Goal: Communication & Community: Answer question/provide support

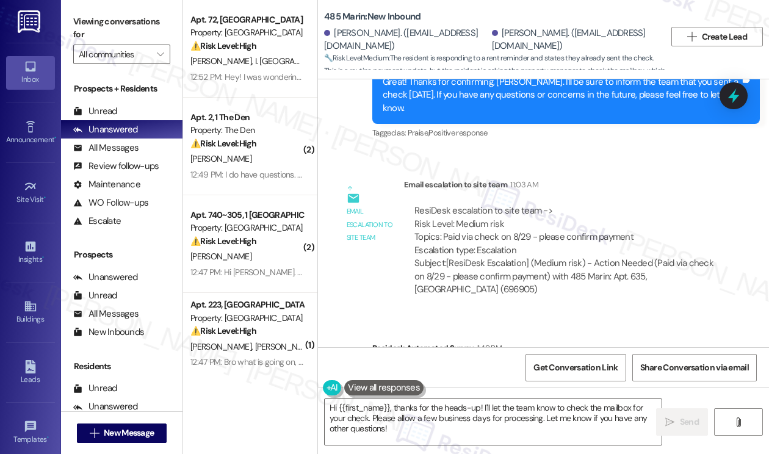
scroll to position [8591, 0]
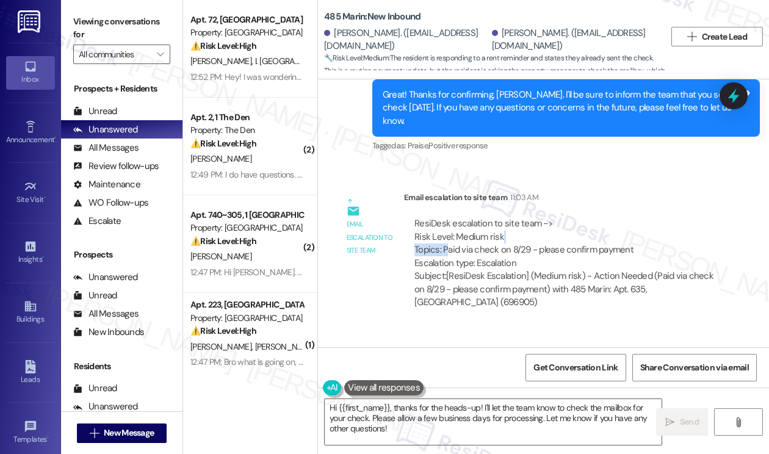
drag, startPoint x: 445, startPoint y: 183, endPoint x: 662, endPoint y: 172, distance: 217.0
click at [662, 217] on div "ResiDesk escalation to site team -> Risk Level: Medium risk Topics: Paid via ch…" at bounding box center [564, 243] width 299 height 53
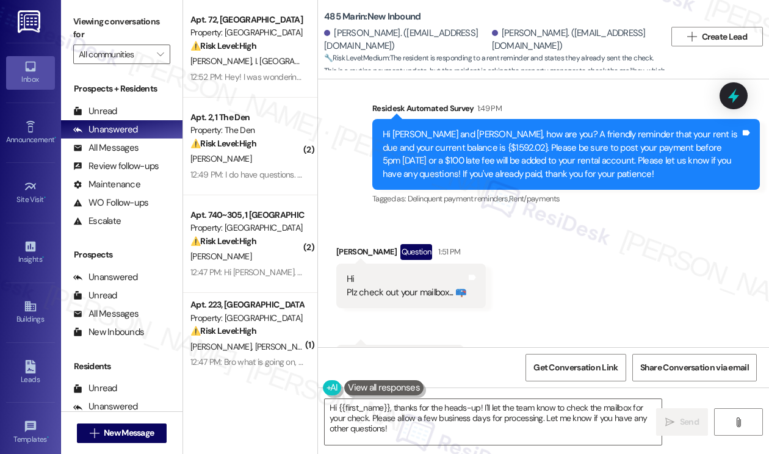
scroll to position [8958, 0]
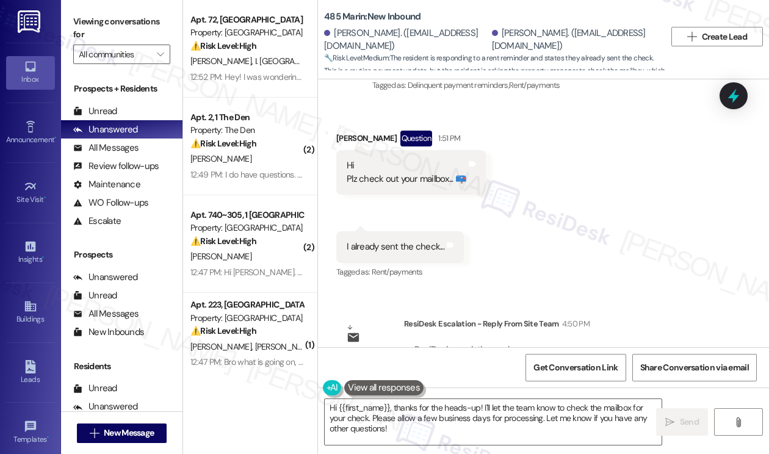
click at [374, 241] on div "I already sent the check..." at bounding box center [396, 247] width 98 height 13
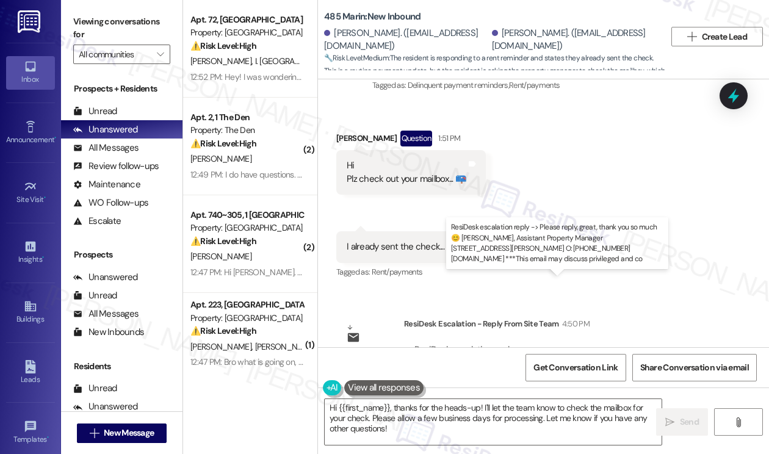
drag, startPoint x: 463, startPoint y: 297, endPoint x: 570, endPoint y: 297, distance: 106.8
click at [570, 344] on div "ResiDesk escalation reply -> Please reply, great, thank you so much 😊 [PERSON_N…" at bounding box center [563, 369] width 297 height 51
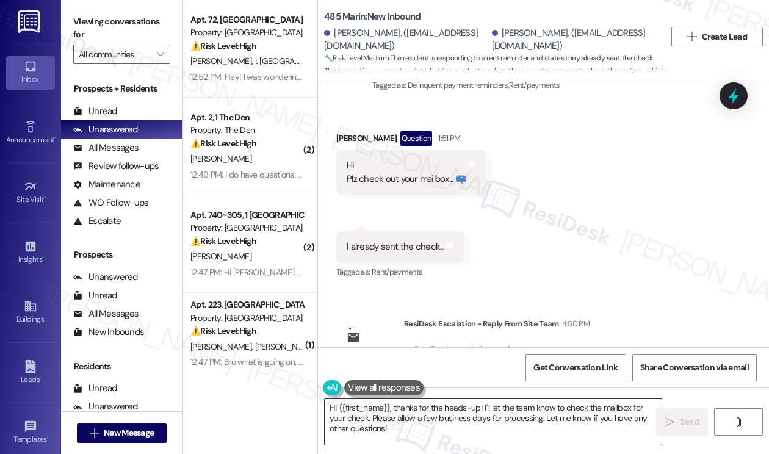
copy div "great, thank you so much 😊"
click at [415, 412] on textarea "Hi {{first_name}}, thanks for the heads-up! I'll let the team know to check the…" at bounding box center [493, 422] width 337 height 46
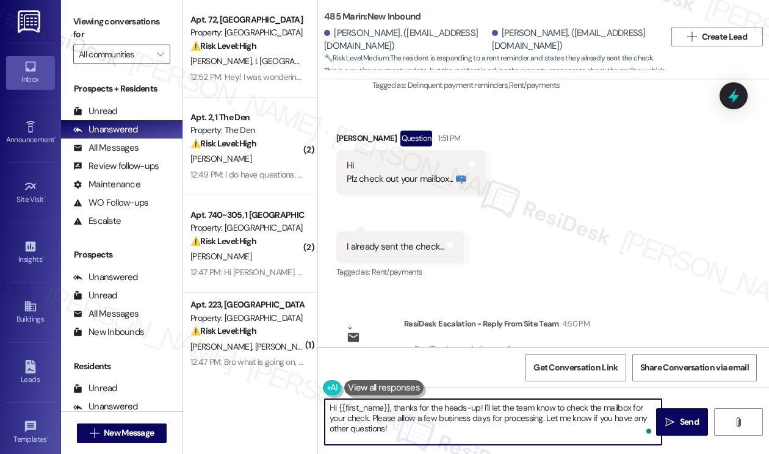
drag, startPoint x: 416, startPoint y: 434, endPoint x: 394, endPoint y: 397, distance: 42.4
click at [394, 397] on div "Hi {{first_name}}, thanks for the heads-up! I'll let the team know to check the…" at bounding box center [543, 434] width 451 height 92
paste textarea "great, thank you so much 😊"
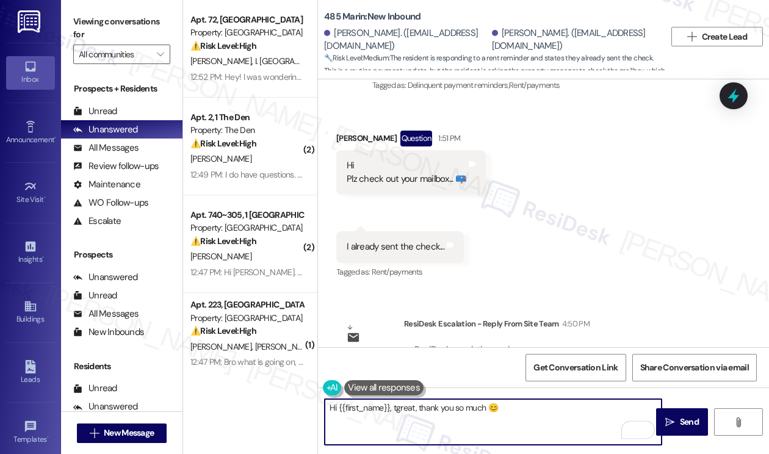
click at [391, 411] on textarea "Hi {{first_name}}, tgreat, thank you so much 😊" at bounding box center [493, 422] width 337 height 46
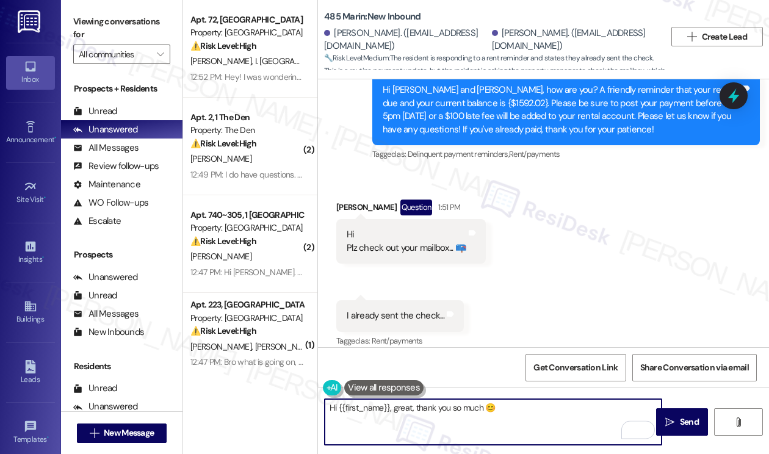
scroll to position [8836, 0]
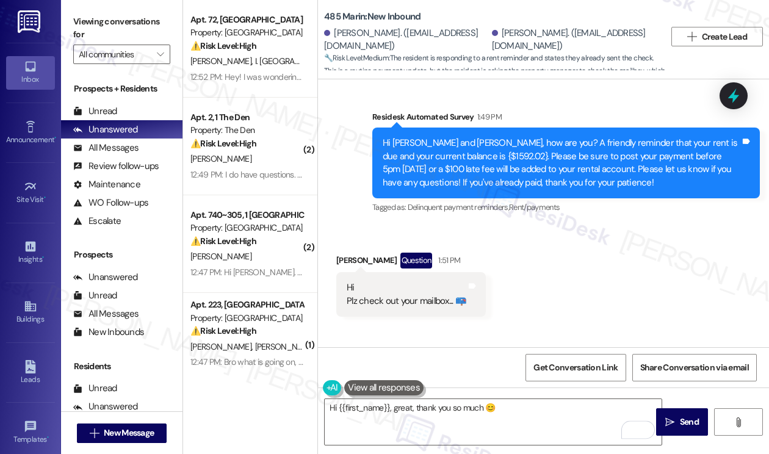
click at [350, 253] on div "[PERSON_NAME] Question 1:51 PM" at bounding box center [411, 263] width 150 height 20
copy div "[PERSON_NAME]"
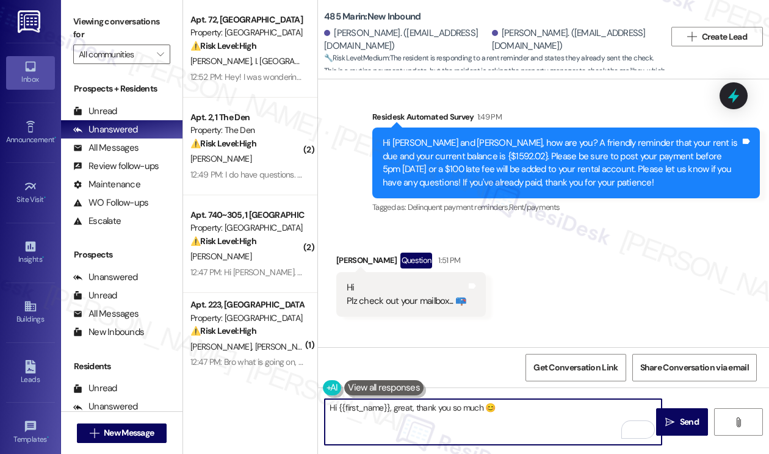
drag, startPoint x: 337, startPoint y: 405, endPoint x: 390, endPoint y: 405, distance: 53.1
click at [391, 405] on textarea "Hi {{first_name}}, great, thank you so much 😊" at bounding box center [493, 422] width 337 height 46
paste textarea "[PERSON_NAME]"
click at [503, 415] on textarea "Hi [PERSON_NAME]! Great, thank you so much 😊" at bounding box center [493, 422] width 337 height 46
type textarea "Hi [PERSON_NAME]! Great, thank you so much 😊If you need anything else, just let…"
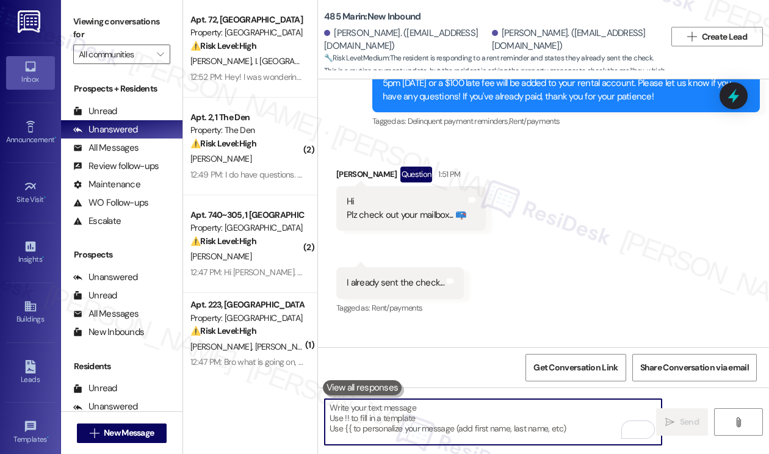
scroll to position [8958, 0]
